Goal: Information Seeking & Learning: Learn about a topic

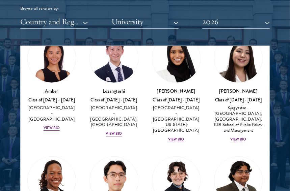
scroll to position [39, 0]
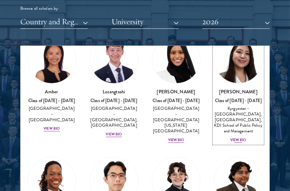
click at [238, 142] on div "View Bio" at bounding box center [238, 140] width 16 height 5
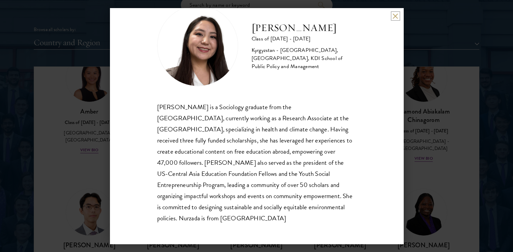
scroll to position [22, 0]
click at [289, 15] on button at bounding box center [396, 16] width 6 height 6
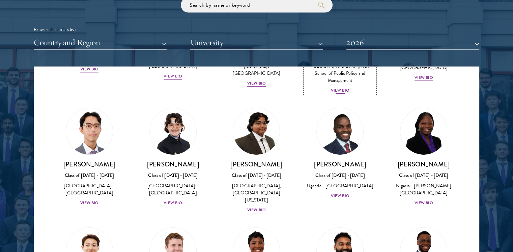
scroll to position [122, 0]
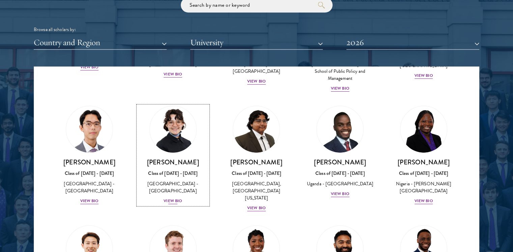
click at [167, 180] on div "[GEOGRAPHIC_DATA] - [GEOGRAPHIC_DATA]" at bounding box center [173, 187] width 70 height 14
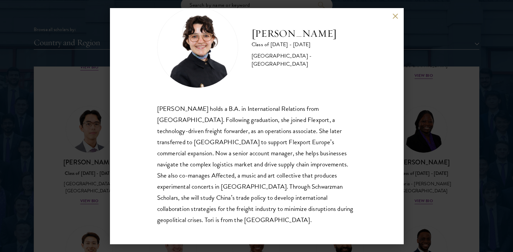
scroll to position [22, 0]
click at [263, 116] on div "[PERSON_NAME] holds a B.A. in International Relations from [GEOGRAPHIC_DATA]. F…" at bounding box center [256, 164] width 199 height 123
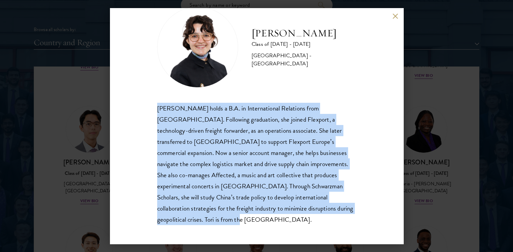
drag, startPoint x: 158, startPoint y: 107, endPoint x: 240, endPoint y: 216, distance: 137.3
click at [240, 191] on div "[PERSON_NAME] holds a B.A. in International Relations from [GEOGRAPHIC_DATA]. F…" at bounding box center [256, 164] width 199 height 123
copy div "[PERSON_NAME] holds a B.A. in International Relations from [GEOGRAPHIC_DATA]. F…"
click at [289, 131] on div "[PERSON_NAME] holds a B.A. in International Relations from [GEOGRAPHIC_DATA]. F…" at bounding box center [256, 164] width 199 height 123
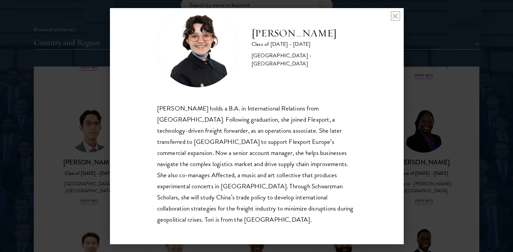
click at [289, 16] on button at bounding box center [396, 16] width 6 height 6
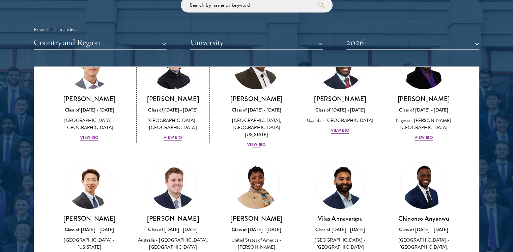
scroll to position [199, 0]
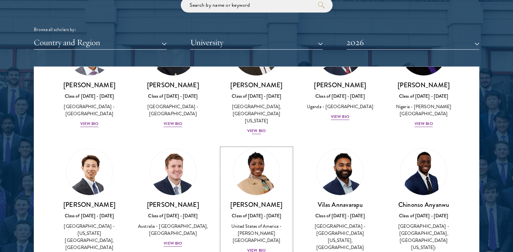
click at [252, 166] on img at bounding box center [256, 172] width 47 height 47
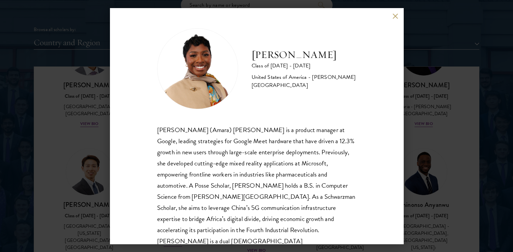
scroll to position [23, 0]
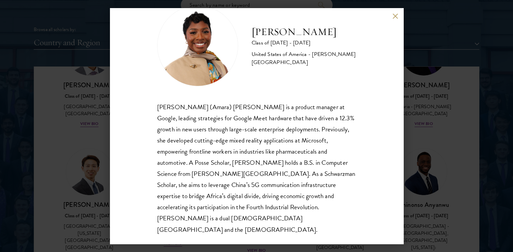
click at [289, 19] on div "[PERSON_NAME] Class of [DATE] - [DATE] [GEOGRAPHIC_DATA] - [PERSON_NAME][GEOGRA…" at bounding box center [257, 126] width 294 height 236
click at [289, 20] on div "[PERSON_NAME] Class of [DATE] - [DATE] [GEOGRAPHIC_DATA] - [PERSON_NAME][GEOGRA…" at bounding box center [257, 126] width 294 height 236
click at [289, 19] on button at bounding box center [396, 16] width 6 height 6
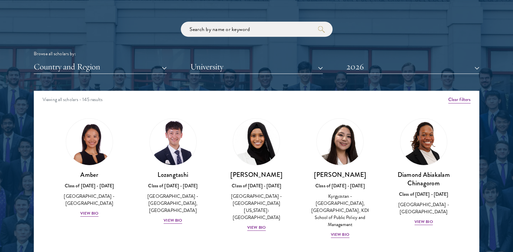
scroll to position [805, 0]
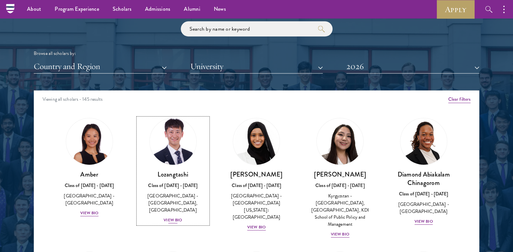
click at [179, 151] on img at bounding box center [172, 141] width 51 height 51
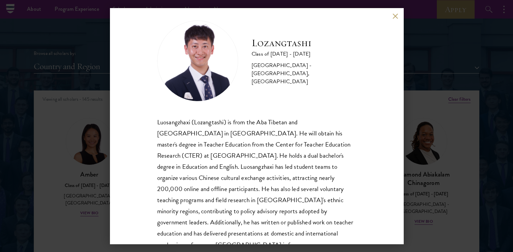
scroll to position [8, 0]
click at [289, 13] on button at bounding box center [396, 16] width 6 height 6
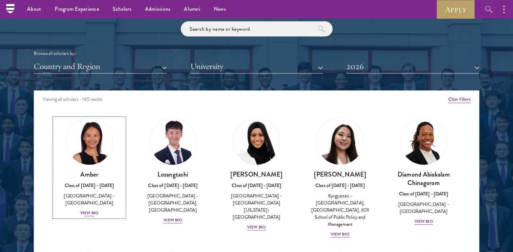
click at [97, 143] on img at bounding box center [89, 141] width 51 height 51
